Goal: Find specific page/section: Find specific page/section

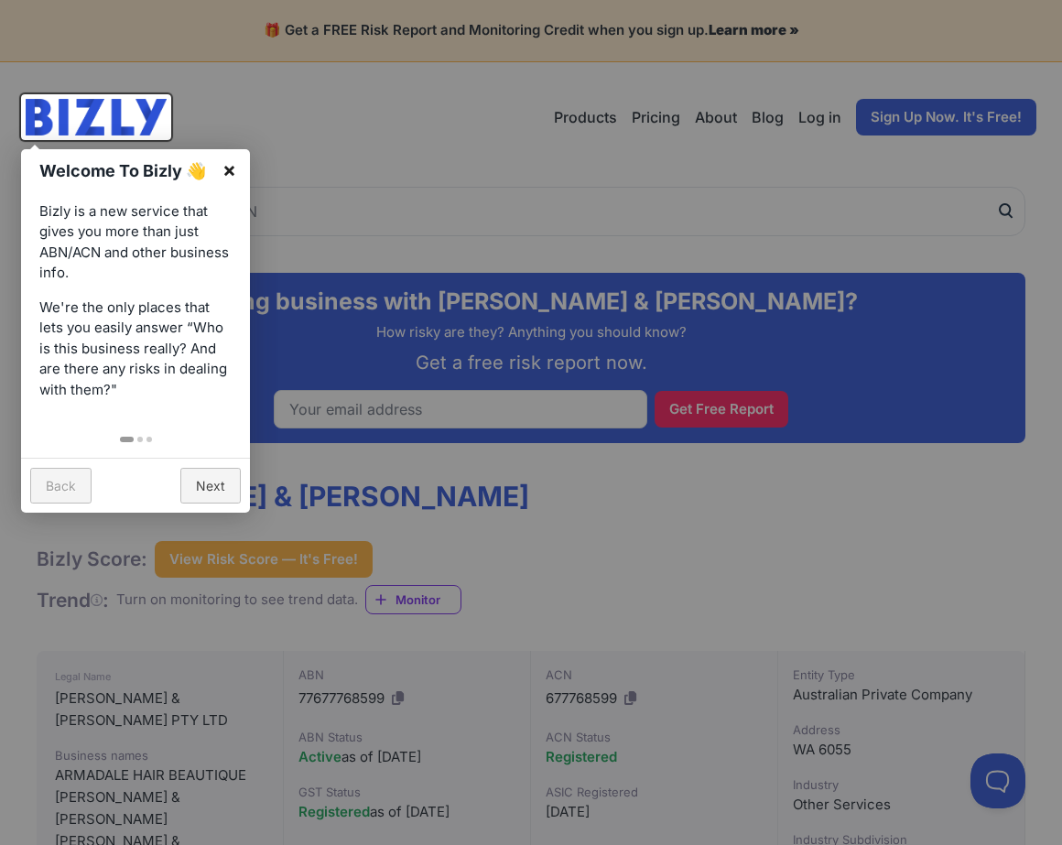
click at [224, 165] on link "×" at bounding box center [229, 169] width 41 height 41
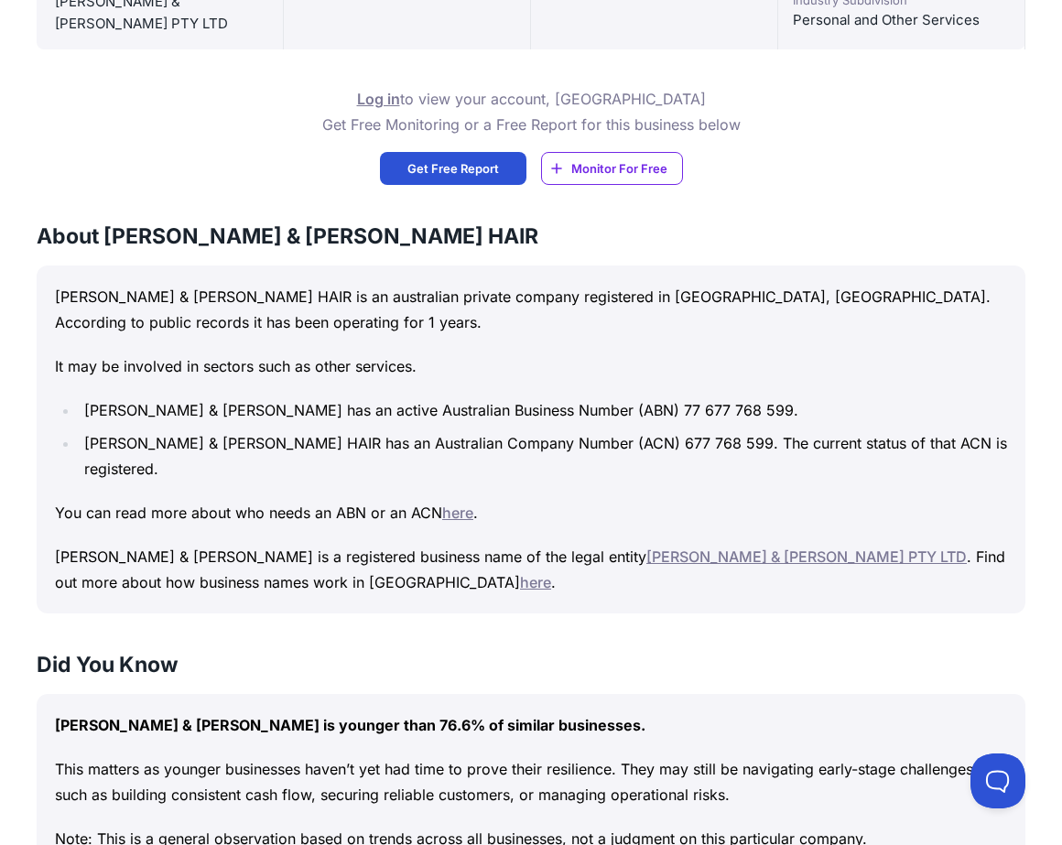
scroll to position [1020, 0]
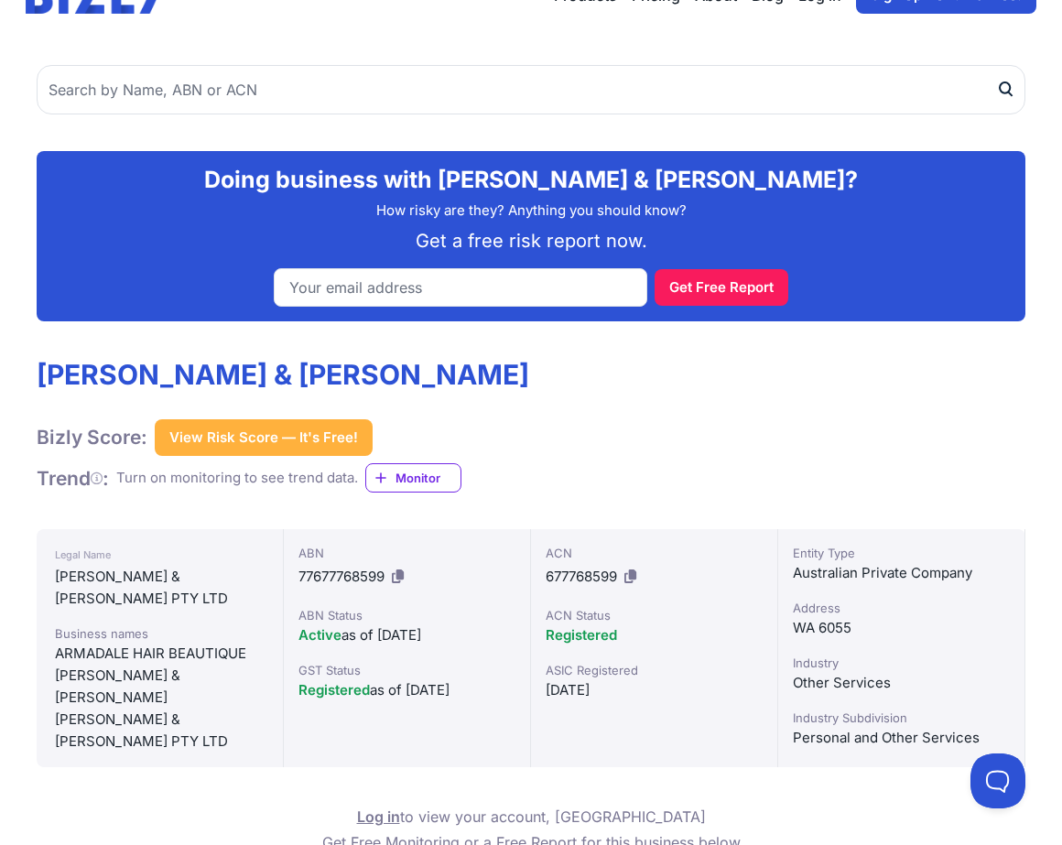
scroll to position [234, 0]
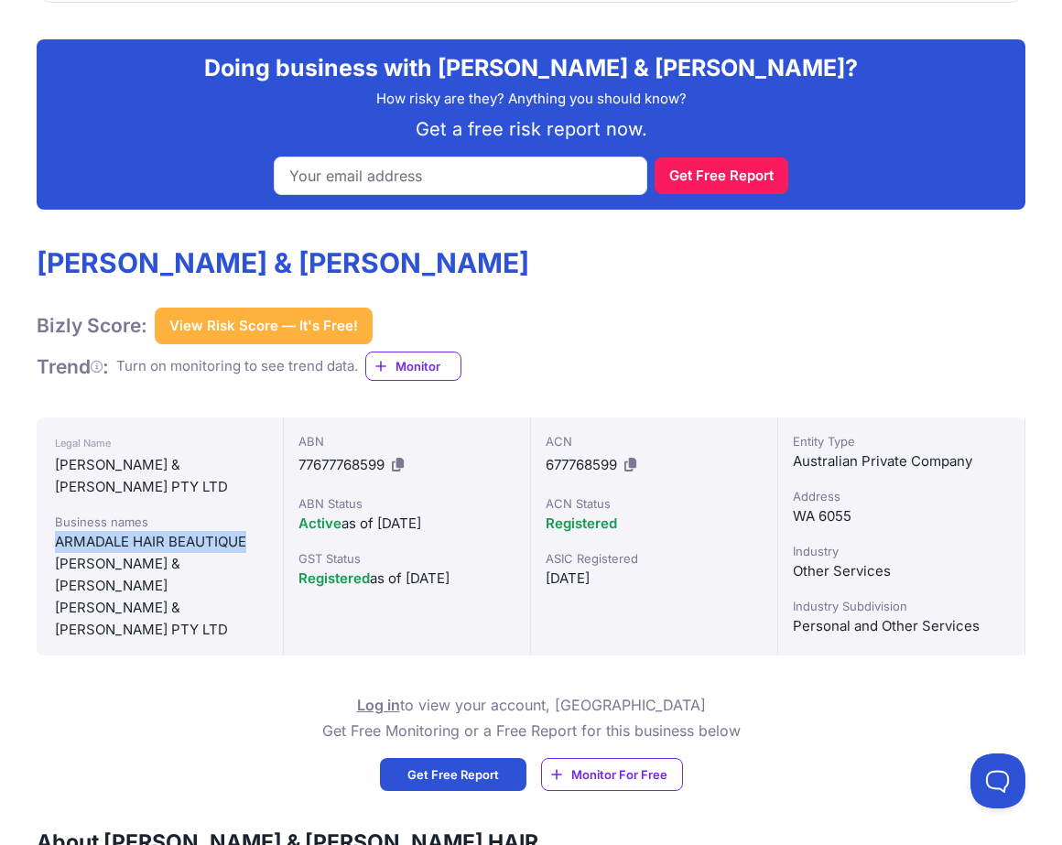
drag, startPoint x: 54, startPoint y: 520, endPoint x: 253, endPoint y: 518, distance: 198.8
click at [253, 531] on div "ARMADALE HAIR BEAUTIQUE" at bounding box center [160, 542] width 210 height 22
copy div "ARMADALE HAIR BEAUTIQUE"
